Goal: Transaction & Acquisition: Purchase product/service

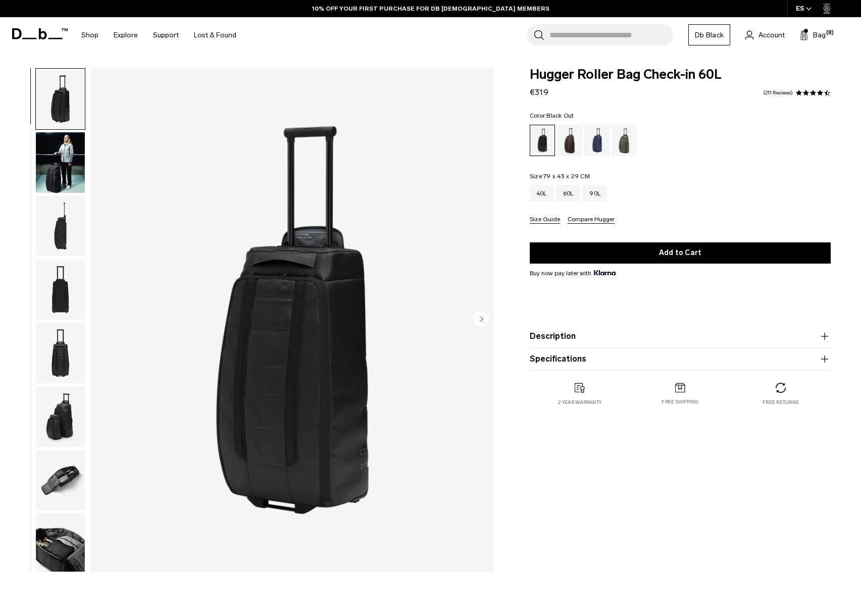
click at [811, 35] on button "Bag (8)" at bounding box center [813, 35] width 26 height 12
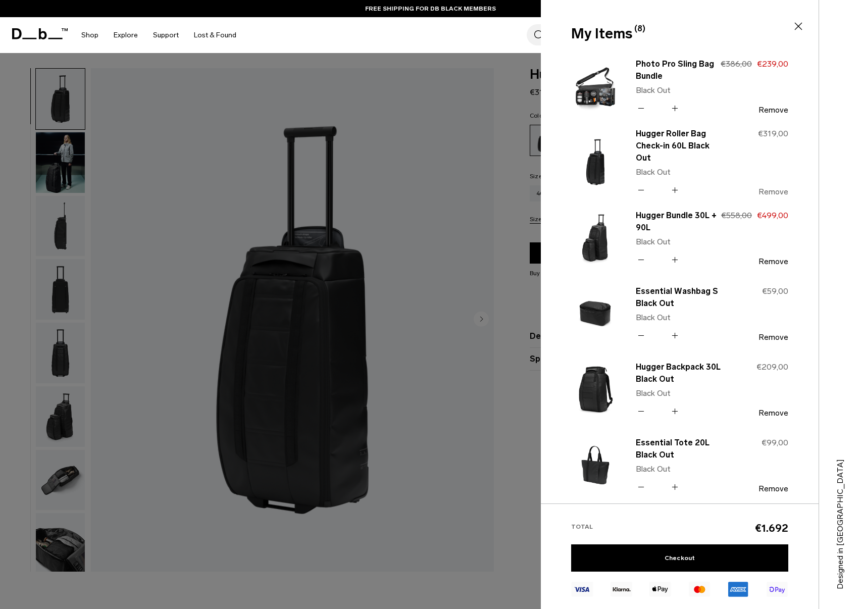
click at [774, 187] on button "Remove" at bounding box center [774, 191] width 30 height 9
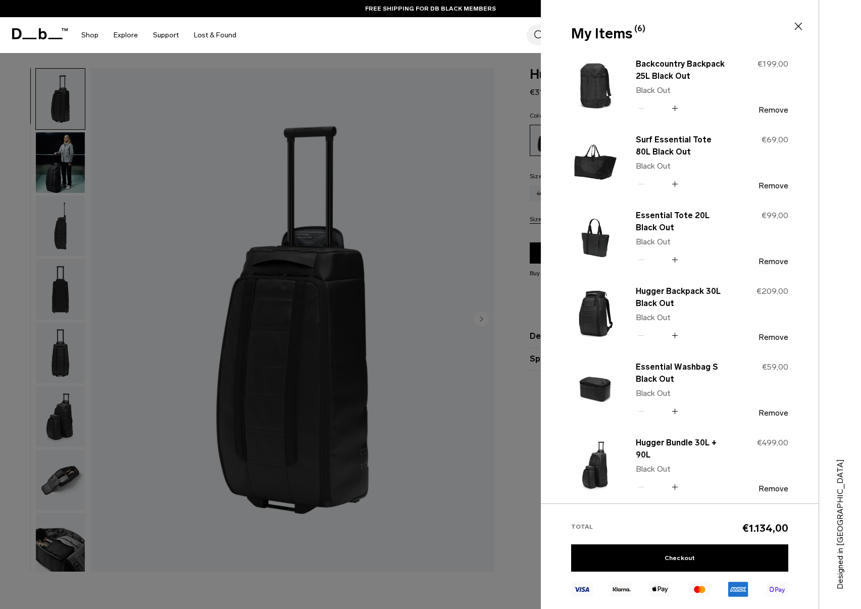
scroll to position [37, 0]
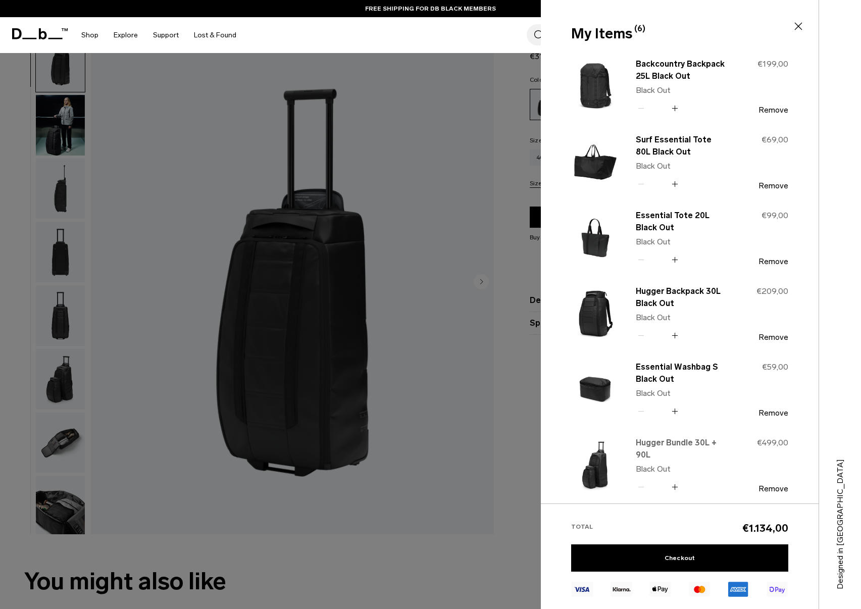
click at [662, 444] on link "Hugger Bundle 30L + 90L" at bounding box center [680, 449] width 89 height 24
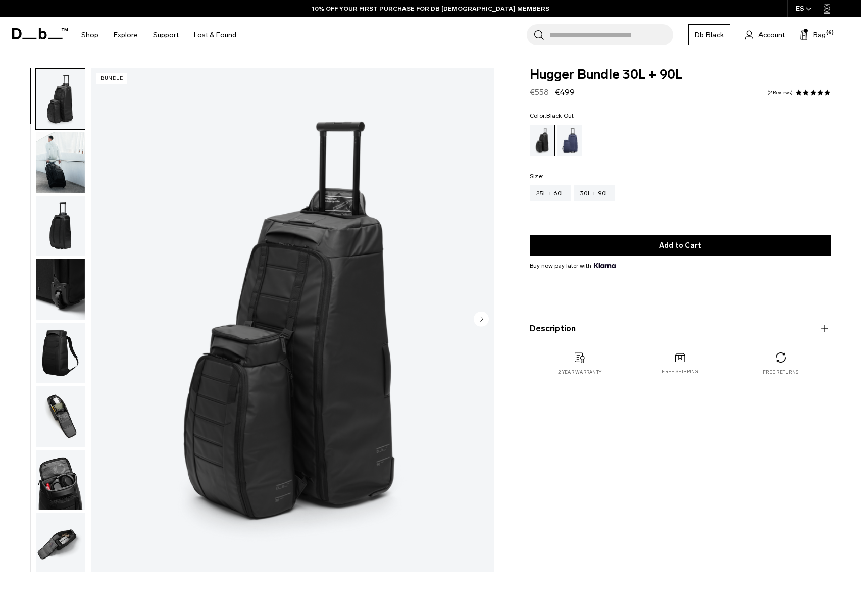
click at [67, 166] on img "button" at bounding box center [60, 162] width 49 height 61
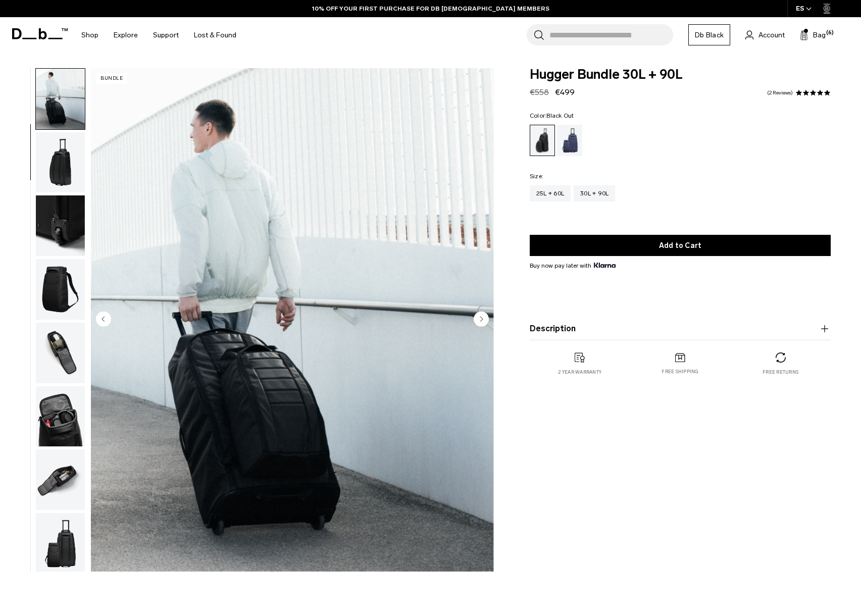
click at [58, 195] on img "button" at bounding box center [60, 225] width 49 height 61
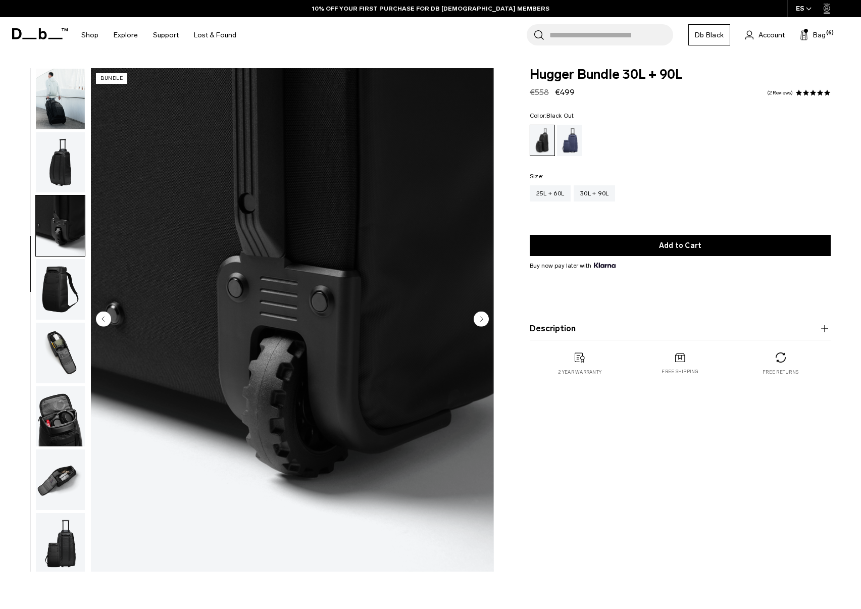
scroll to position [66, 0]
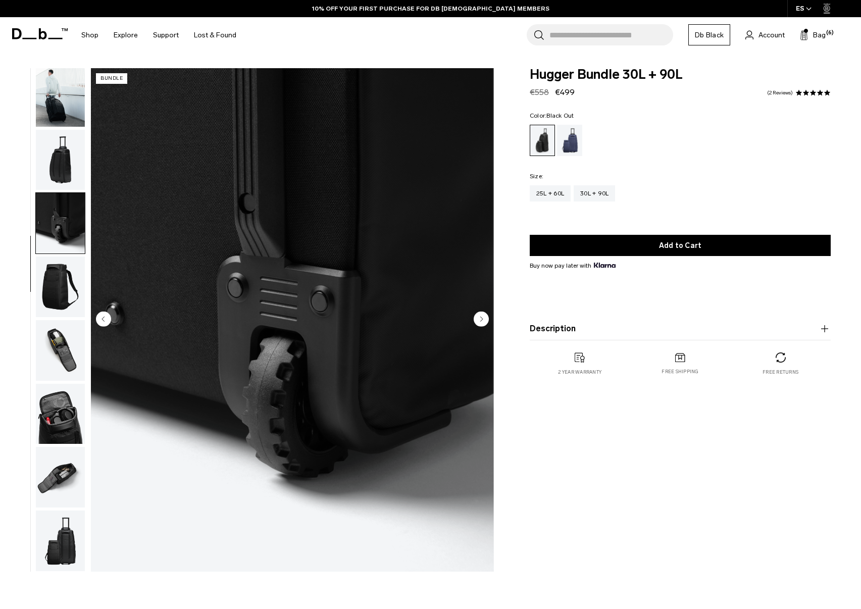
click at [76, 351] on img "button" at bounding box center [60, 350] width 49 height 61
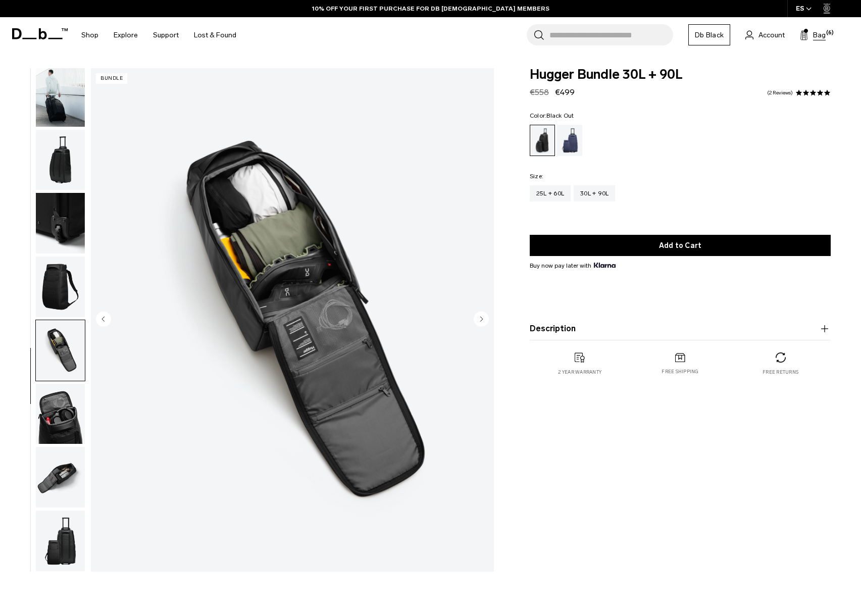
click at [818, 39] on span "Bag" at bounding box center [819, 35] width 13 height 11
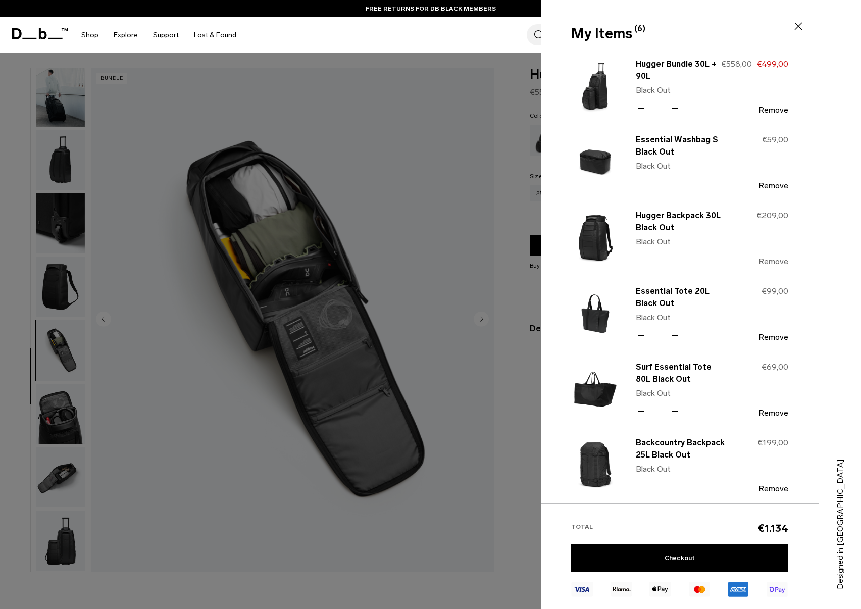
click at [776, 257] on button "Remove" at bounding box center [774, 261] width 30 height 9
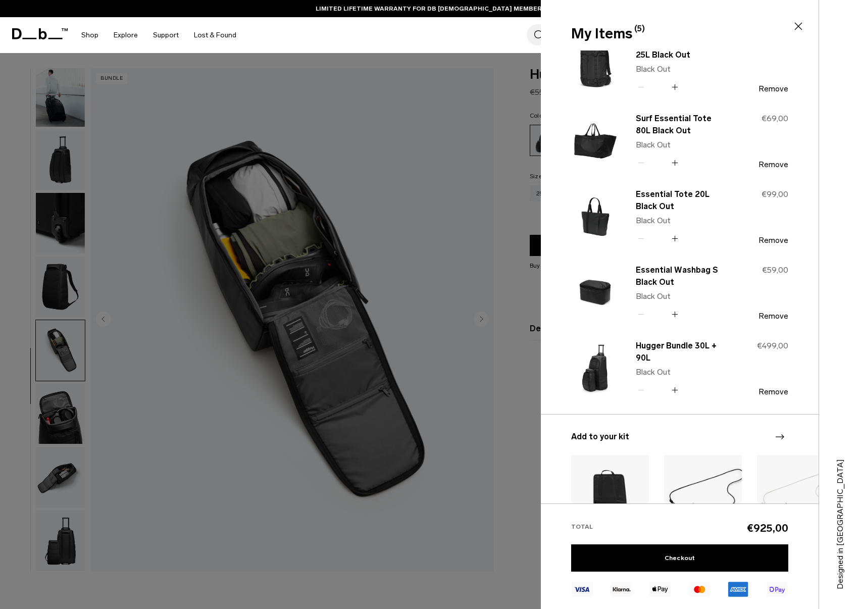
scroll to position [0, 0]
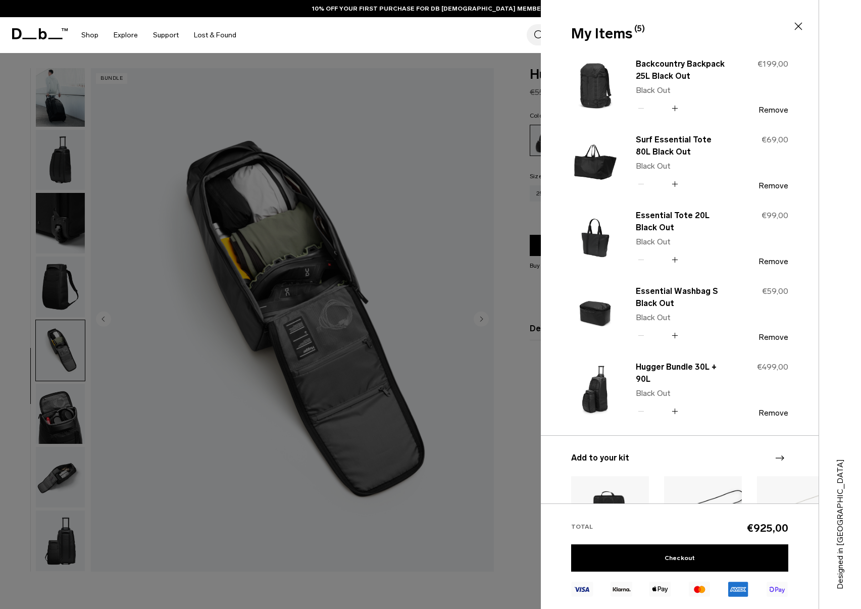
click at [365, 148] on div at bounding box center [430, 304] width 861 height 609
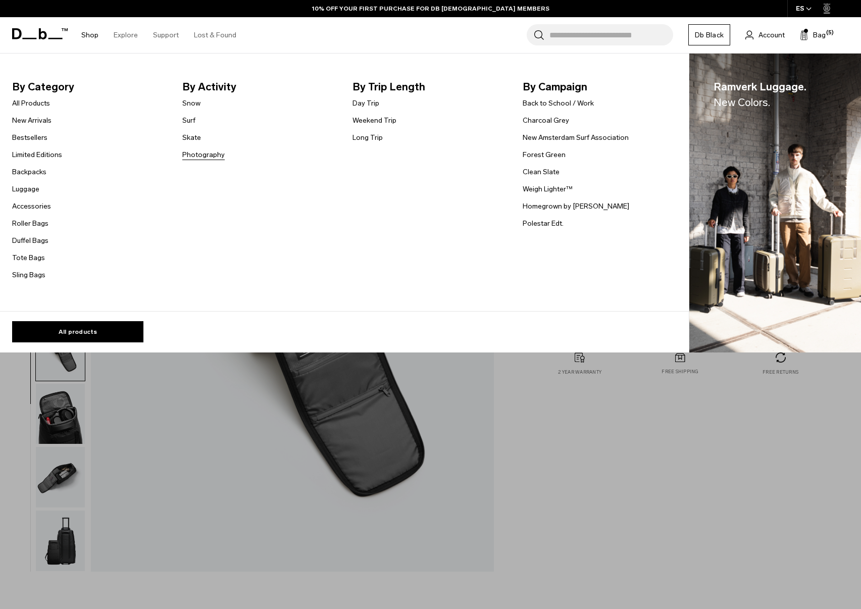
click at [194, 159] on link "Photography" at bounding box center [203, 155] width 42 height 11
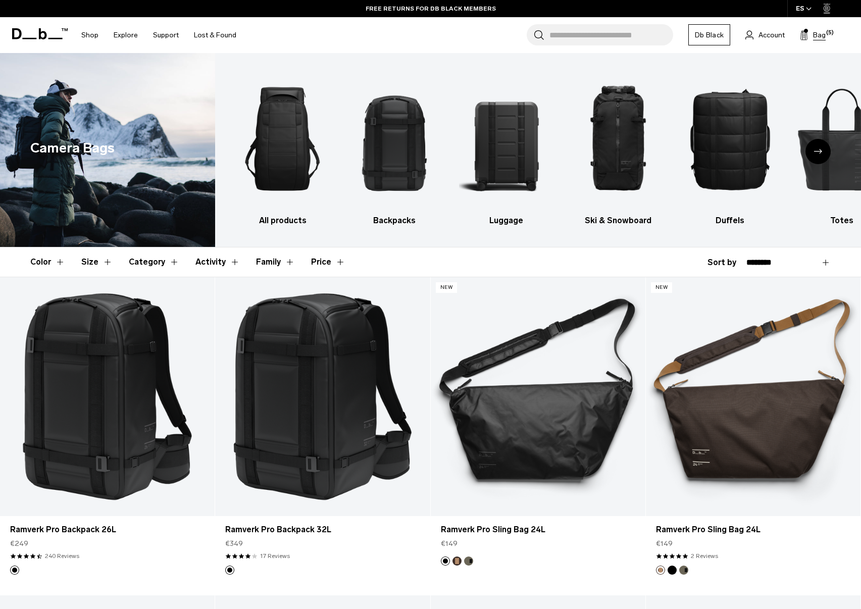
click at [823, 36] on span "Bag" at bounding box center [819, 35] width 13 height 11
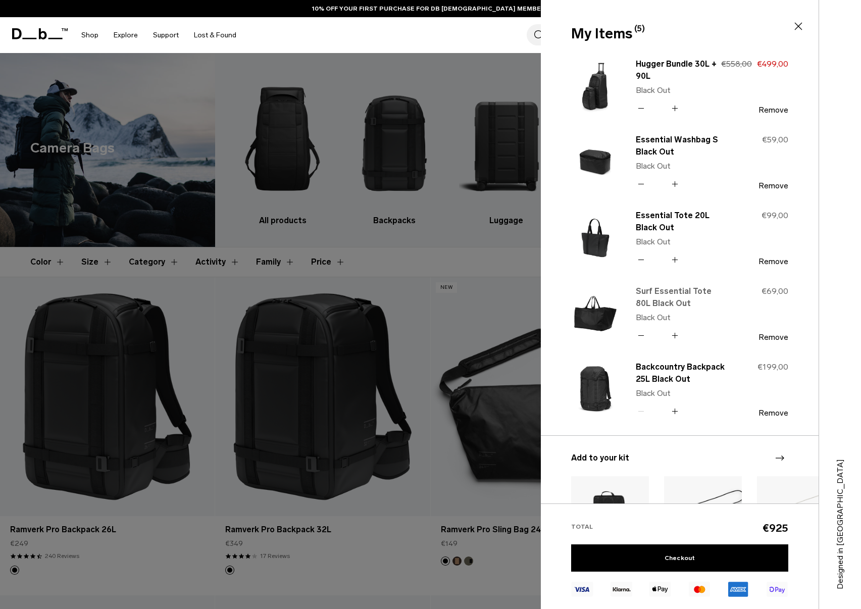
click at [658, 293] on link "Surf Essential Tote 80L Black Out" at bounding box center [680, 297] width 89 height 24
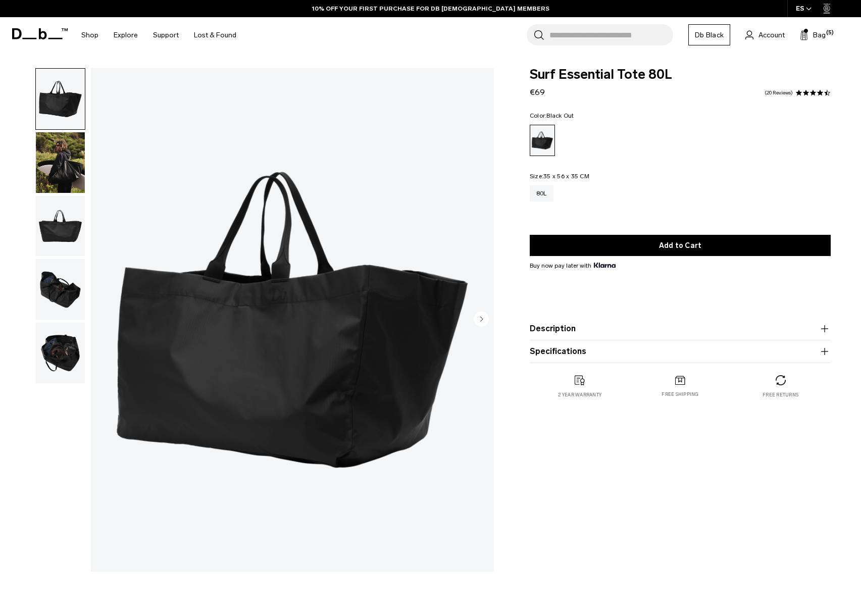
click at [58, 181] on img "button" at bounding box center [60, 162] width 49 height 61
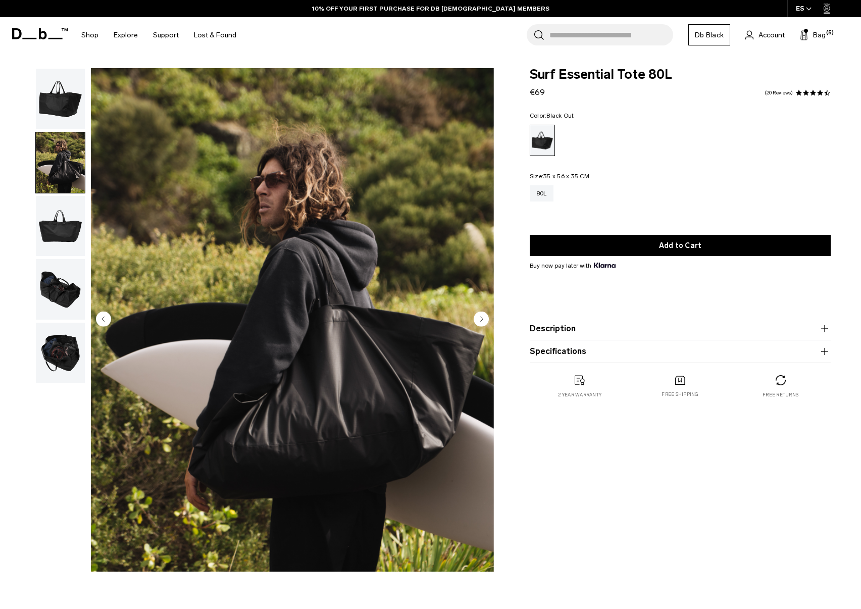
click at [58, 210] on img "button" at bounding box center [60, 226] width 49 height 61
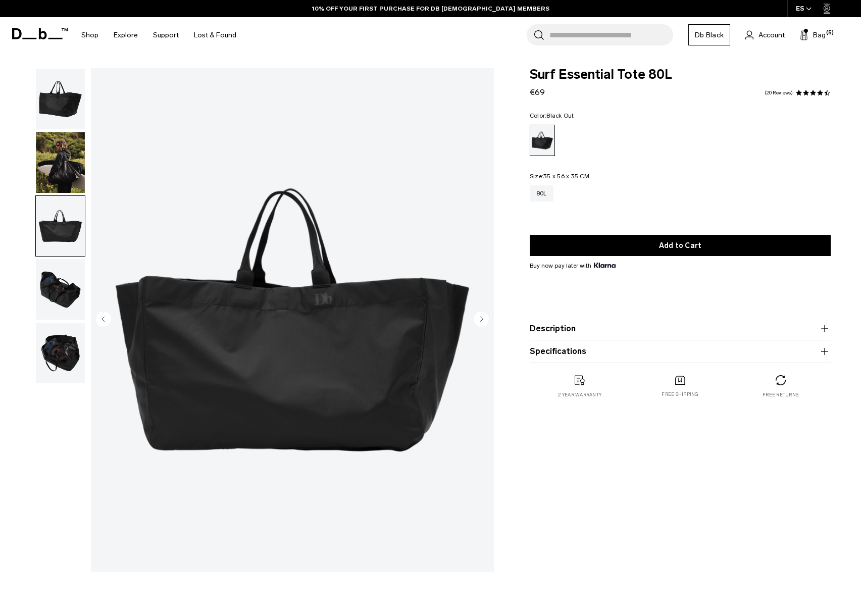
click at [56, 260] on img "button" at bounding box center [60, 289] width 49 height 61
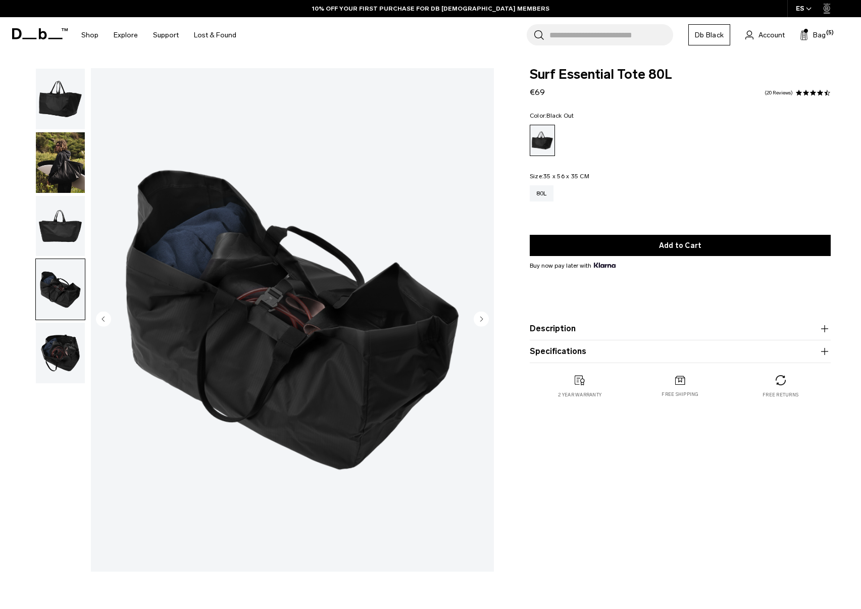
click at [50, 347] on img "button" at bounding box center [60, 353] width 49 height 61
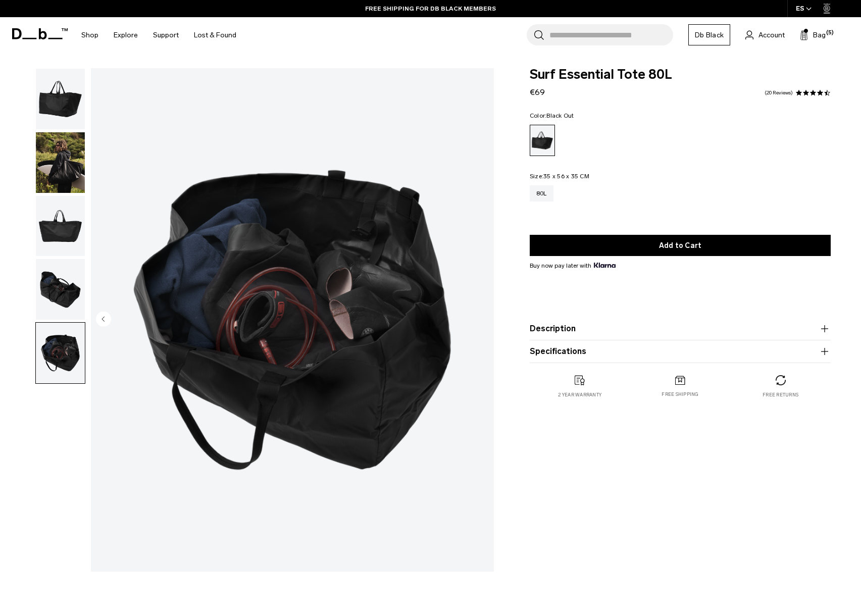
click at [81, 107] on img "button" at bounding box center [60, 99] width 49 height 61
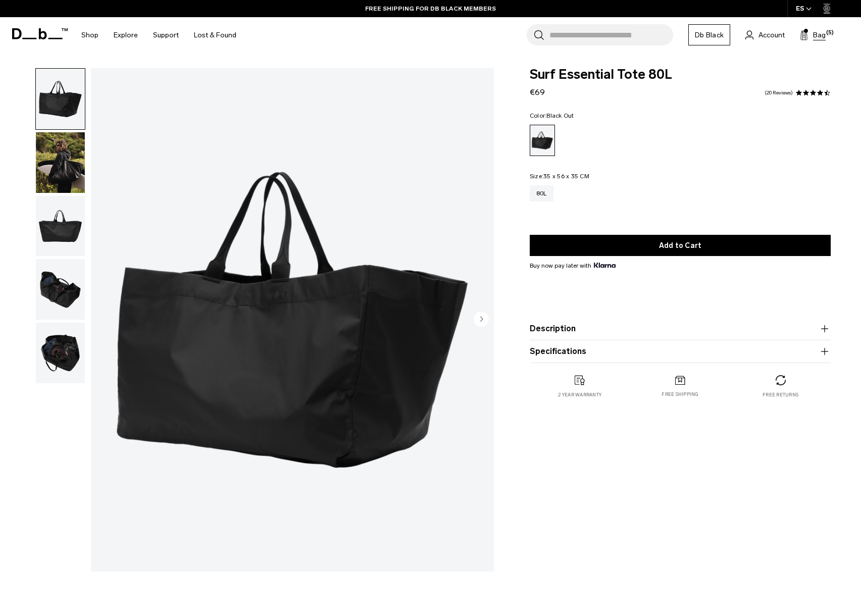
click at [813, 33] on span "Bag" at bounding box center [819, 35] width 13 height 11
